Goal: Task Accomplishment & Management: Use online tool/utility

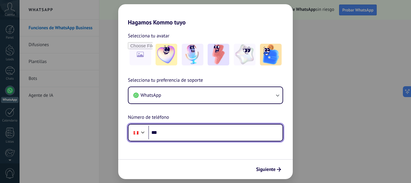
click at [168, 129] on input "***" at bounding box center [215, 132] width 134 height 14
click at [193, 138] on input "***" at bounding box center [215, 132] width 134 height 14
type input "**********"
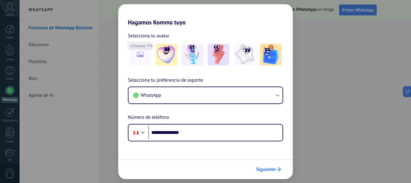
click at [267, 171] on span "Siguiente" at bounding box center [266, 169] width 20 height 4
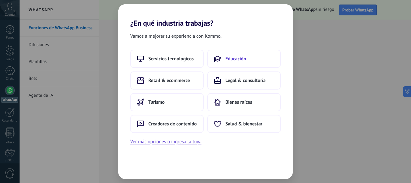
click at [230, 66] on button "Educación" at bounding box center [243, 59] width 73 height 18
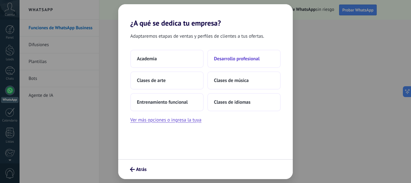
click at [230, 58] on span "Desarrollo profesional" at bounding box center [237, 59] width 46 height 6
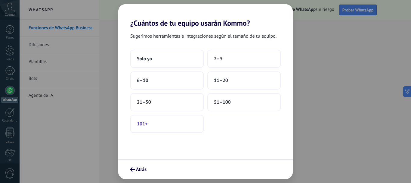
click at [176, 125] on button "101+" at bounding box center [166, 124] width 73 height 18
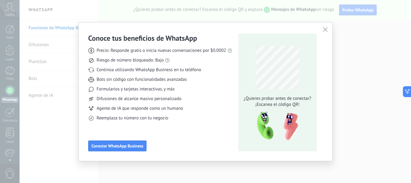
click at [326, 29] on icon "button" at bounding box center [325, 29] width 5 height 5
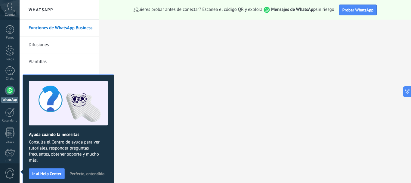
click at [80, 34] on link "Funciones de WhatsApp Business" at bounding box center [61, 28] width 64 height 17
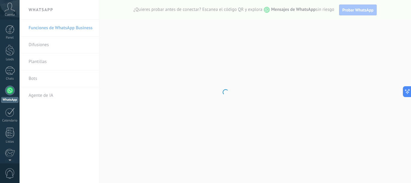
click at [39, 57] on body ".abccls-1,.abccls-2{fill-rule:evenodd}.abccls-2{fill:#fff} .abfcls-1{fill:none}…" at bounding box center [205, 91] width 411 height 183
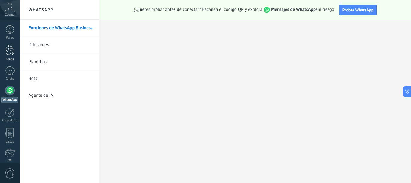
click at [7, 58] on div "Leads" at bounding box center [9, 59] width 17 height 4
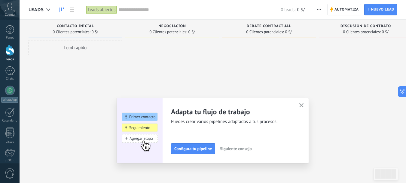
click at [302, 106] on icon "button" at bounding box center [302, 105] width 5 height 5
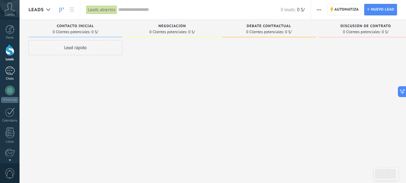
click at [1, 76] on link "Chats" at bounding box center [10, 73] width 20 height 14
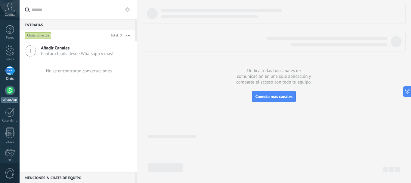
click at [8, 90] on div at bounding box center [10, 90] width 10 height 10
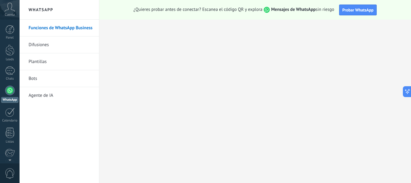
click at [4, 13] on div "Cuenta" at bounding box center [10, 10] width 20 height 20
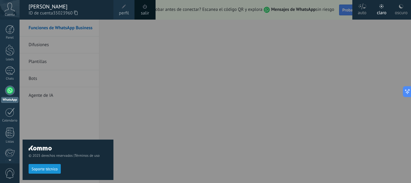
click at [360, 6] on use at bounding box center [362, 6] width 8 height 6
click at [379, 8] on icon at bounding box center [381, 6] width 4 height 4
click at [79, 46] on div "© 2025 derechos reservados | Términos de uso Soporte técnico" at bounding box center [68, 101] width 91 height 163
click at [94, 32] on div "© 2025 derechos reservados | Términos de uso Soporte técnico" at bounding box center [68, 101] width 91 height 163
click at [111, 20] on div "© 2025 derechos reservados | Términos de uso Soporte técnico" at bounding box center [68, 101] width 91 height 163
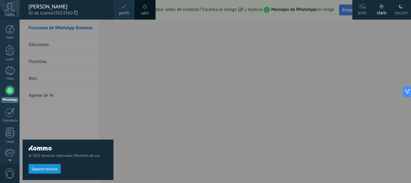
click at [162, 26] on div at bounding box center [225, 91] width 411 height 183
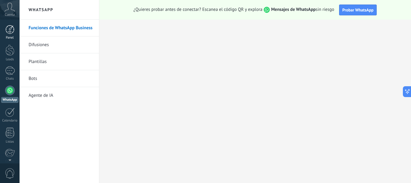
click at [10, 25] on div at bounding box center [9, 29] width 9 height 9
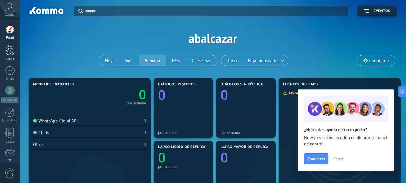
click at [11, 53] on div at bounding box center [9, 50] width 9 height 11
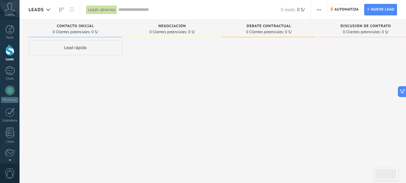
click at [11, 84] on div "Panel Leads Chats WhatsApp Clientes" at bounding box center [10, 128] width 20 height 206
click at [13, 91] on div at bounding box center [10, 90] width 10 height 10
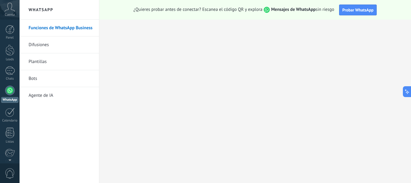
click at [56, 13] on h2 "WhatsApp" at bounding box center [59, 10] width 64 height 20
click at [31, 8] on h2 "WhatsApp" at bounding box center [59, 10] width 64 height 20
click at [10, 95] on div at bounding box center [10, 90] width 10 height 10
click at [51, 48] on link "Difusiones" at bounding box center [61, 44] width 64 height 17
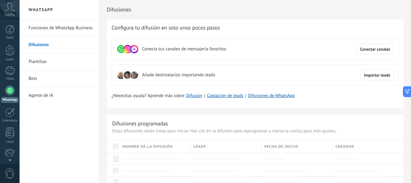
click at [51, 64] on link "Plantillas" at bounding box center [61, 61] width 64 height 17
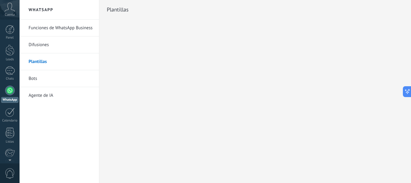
click at [56, 76] on link "Bots" at bounding box center [61, 78] width 64 height 17
click at [36, 76] on link "Bots" at bounding box center [61, 78] width 64 height 17
click at [40, 31] on link "Funciones de WhatsApp Business" at bounding box center [61, 28] width 64 height 17
click at [69, 30] on link "Funciones de WhatsApp Business" at bounding box center [61, 28] width 64 height 17
click at [9, 91] on div at bounding box center [10, 90] width 10 height 10
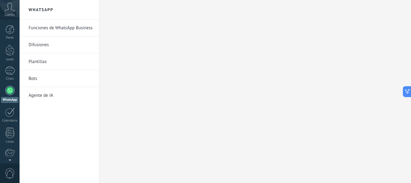
click at [43, 29] on link "Funciones de WhatsApp Business" at bounding box center [61, 28] width 64 height 17
click at [67, 16] on h2 "WhatsApp" at bounding box center [59, 10] width 64 height 20
click at [36, 7] on h2 "WhatsApp" at bounding box center [59, 10] width 64 height 20
click at [50, 36] on link "Funciones de WhatsApp Business" at bounding box center [61, 28] width 64 height 17
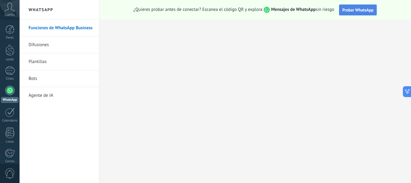
click at [351, 10] on span "Probar WhatsApp" at bounding box center [357, 9] width 31 height 5
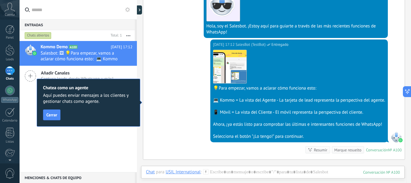
scroll to position [132, 0]
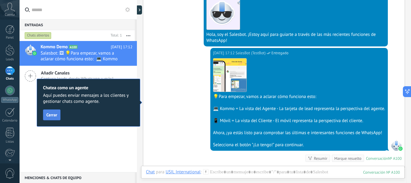
click at [44, 113] on button "Cerrar" at bounding box center [51, 114] width 17 height 11
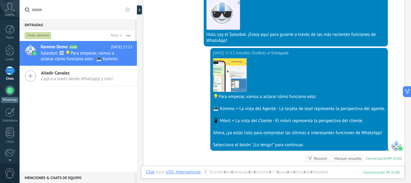
click at [8, 95] on div at bounding box center [10, 90] width 10 height 10
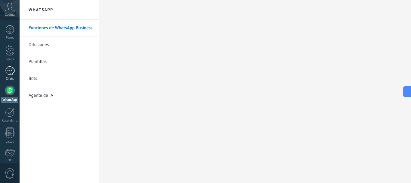
click at [13, 74] on div "1" at bounding box center [10, 70] width 10 height 9
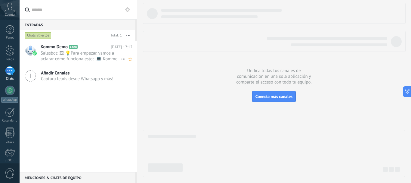
click at [82, 55] on body ".abccls-1,.abccls-2{fill-rule:evenodd}.abccls-2{fill:#fff} .abfcls-1{fill:none}…" at bounding box center [205, 91] width 411 height 183
click at [60, 175] on div "Menciones & Chats de equipo 0" at bounding box center [77, 177] width 115 height 11
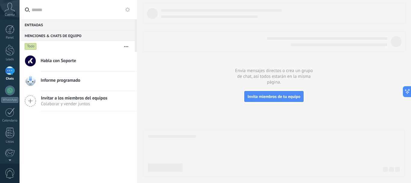
click at [57, 30] on div "Menciones & Chats de equipo 0" at bounding box center [77, 35] width 115 height 11
click at [57, 26] on div "Entradas 0" at bounding box center [77, 24] width 115 height 11
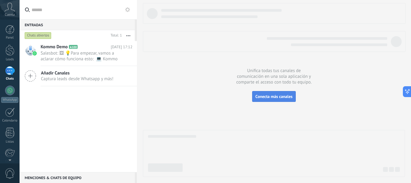
click at [285, 98] on span "Conecta más canales" at bounding box center [273, 96] width 37 height 5
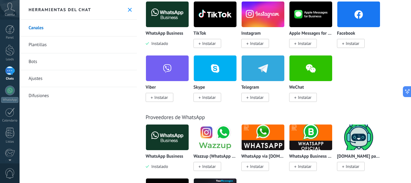
scroll to position [60, 0]
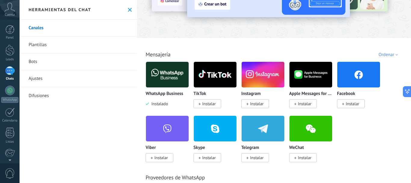
click at [172, 82] on img at bounding box center [167, 74] width 43 height 29
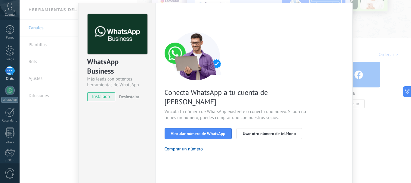
scroll to position [30, 0]
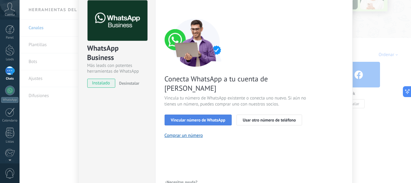
click at [204, 118] on span "Vincular número de WhatsApp" at bounding box center [198, 120] width 54 height 4
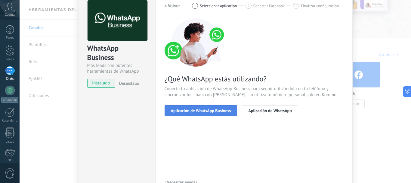
click at [194, 111] on span "Aplicación de WhatsApp Business" at bounding box center [201, 110] width 60 height 4
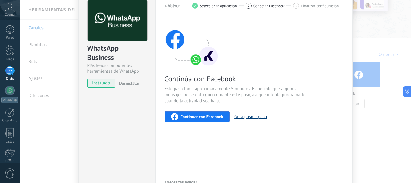
click at [254, 118] on button "Guía paso a paso" at bounding box center [250, 117] width 32 height 6
click at [11, 93] on div at bounding box center [10, 90] width 10 height 10
